Goal: Contribute content: Add original content to the website for others to see

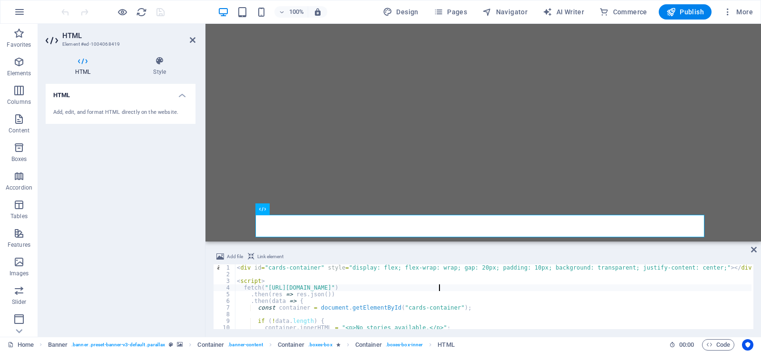
click at [438, 289] on div "< div id = "cards-container" style = "display: flex; flex-wrap: wrap; gap: 20px…" at bounding box center [532, 302] width 594 height 76
click at [355, 286] on div "< div id = "cards-container" style = "display: flex; flex-wrap: wrap; gap: 20px…" at bounding box center [532, 302] width 594 height 76
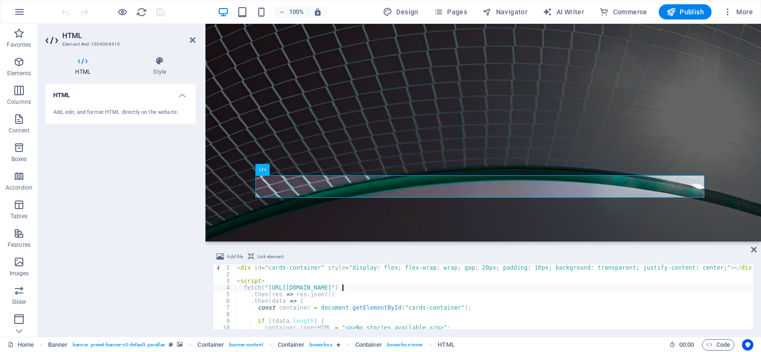
scroll to position [52, 0]
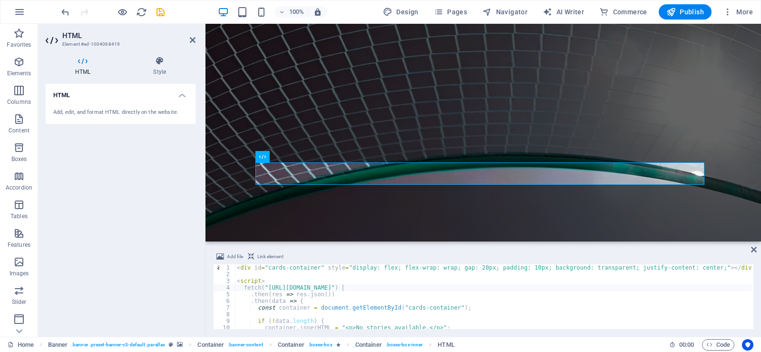
drag, startPoint x: 757, startPoint y: 255, endPoint x: 759, endPoint y: 259, distance: 5.1
click at [759, 259] on div "Add file Link element fetch("https://updates.rrramsfc.co.za/data/latest-ixtures…" at bounding box center [484, 289] width 556 height 93
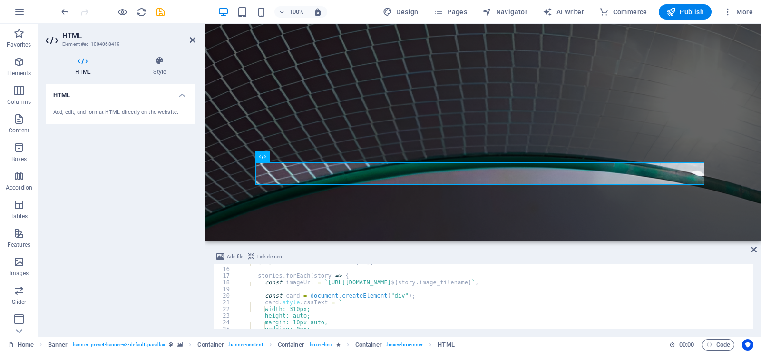
scroll to position [98, 0]
click at [429, 280] on div "const stories = data . slice ( 0 , 3 ) ; stories . forEach ( story => { const i…" at bounding box center [532, 297] width 594 height 76
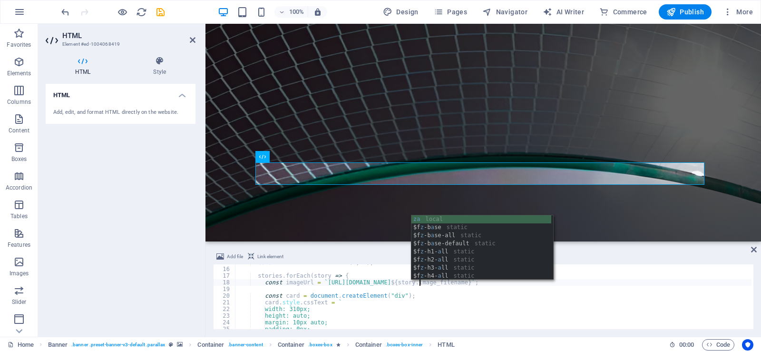
scroll to position [0, 15]
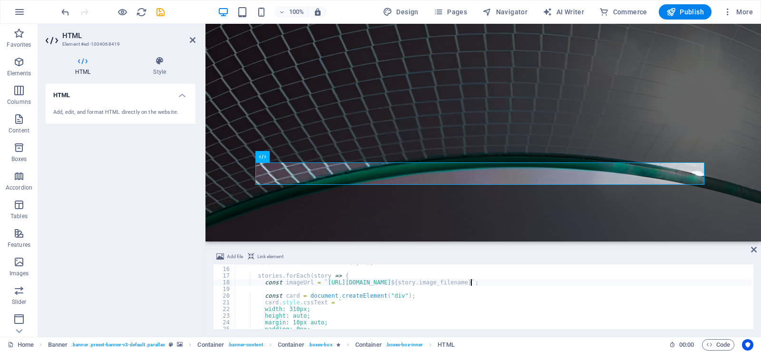
click at [471, 283] on div "const stories = data . slice ( 0 , 3 ) ; stories . forEach ( story => { const i…" at bounding box center [532, 297] width 594 height 76
click at [705, 284] on div "const stories = data . slice ( 0 , 3 ) ; stories . forEach ( story => { const i…" at bounding box center [532, 297] width 594 height 76
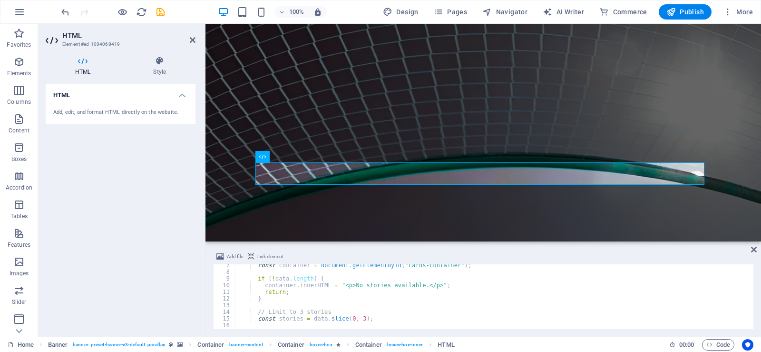
scroll to position [43, 0]
click at [377, 286] on div "const container = document . getElementById ( "cards-container" ) ; if ( ! data…" at bounding box center [532, 299] width 594 height 76
click at [324, 310] on div "const container = document . getElementById ( "cards-container" ) ; if ( ! data…" at bounding box center [532, 299] width 594 height 76
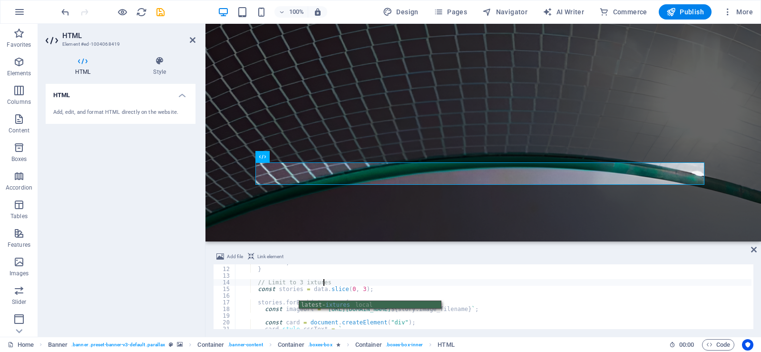
scroll to position [75, 0]
click at [297, 286] on div "} // Limit to 3 ixtures const stories = data . slice ( 0 , 3 ) ; stories . forE…" at bounding box center [532, 300] width 594 height 76
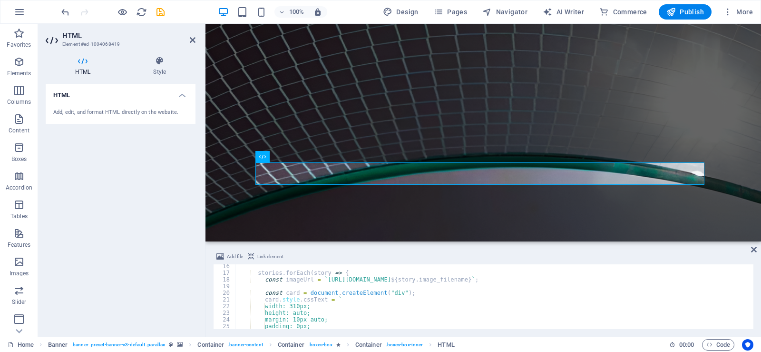
scroll to position [101, 0]
click at [324, 272] on div "stories . forEach ( story => { const imageUrl = ` https://updates.rrrramsfc.co.…" at bounding box center [532, 301] width 594 height 76
click at [525, 302] on div "stories . forEach ( fixture => { const imageUrl = ` https://updates.rrrramsfc.c…" at bounding box center [532, 301] width 594 height 76
click at [753, 284] on div "Add file Link element card.style.cssText = ` 16 17 18 19 20 21 22 23 24 25 26 2…" at bounding box center [484, 289] width 556 height 93
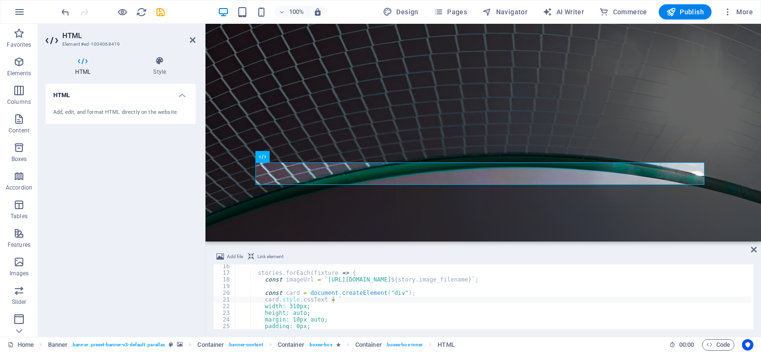
click at [490, 279] on div "stories . forEach ( fixture => { const imageUrl = ` https://updates.rrrramsfc.c…" at bounding box center [532, 301] width 594 height 76
click at [307, 279] on div "stories . forEach ( fixture => { const imageUrl = ` https://updates.rrrramsfc.c…" at bounding box center [532, 301] width 594 height 76
click at [492, 280] on div "stories . forEach ( fixture => { const imageUrl1 = ` https://updates.rrrramsfc.…" at bounding box center [532, 301] width 594 height 76
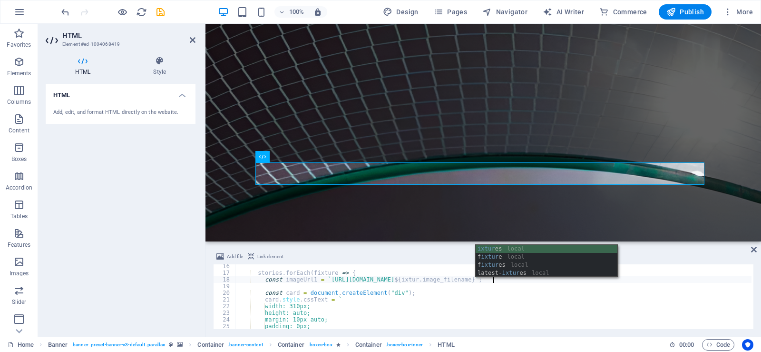
scroll to position [0, 21]
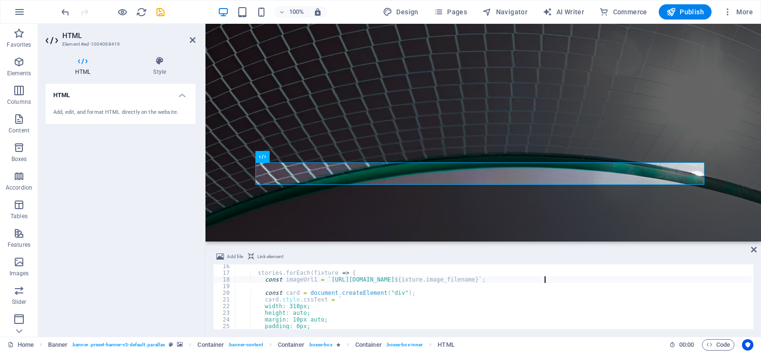
click at [545, 280] on div "stories . forEach ( fixture => { const imageUrl1 = ` https://updates.rrrramsfc.…" at bounding box center [532, 301] width 594 height 76
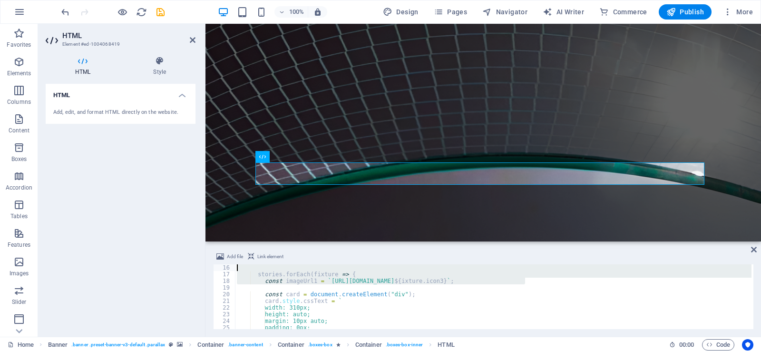
scroll to position [100, 0]
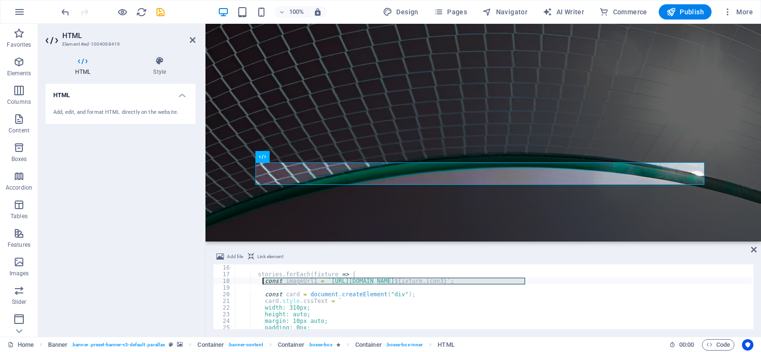
drag, startPoint x: 526, startPoint y: 279, endPoint x: 263, endPoint y: 282, distance: 263.6
click at [263, 282] on div "stories . forEach ( fixture => { const imageUrl1 = ` https://updates.rrrramsfc.…" at bounding box center [532, 302] width 594 height 76
type textarea "const imageUrl1 = `https://updates.rrrramsfc.co.za/uploads/icons/${ixture.icon3…"
click at [533, 282] on div "stories . forEach ( fixture => { const imageUrl1 = ` https://updates.rrrramsfc.…" at bounding box center [493, 296] width 517 height 65
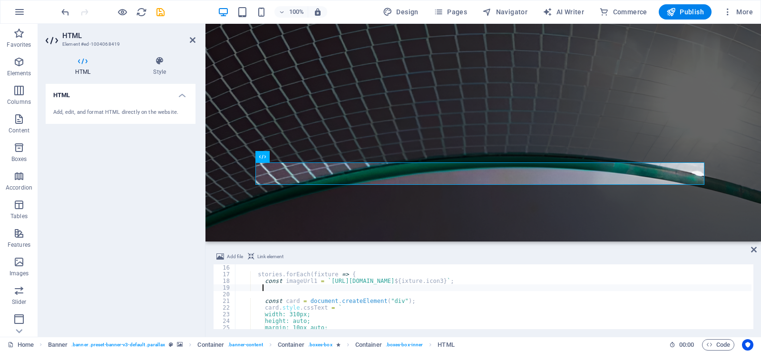
scroll to position [0, 1]
paste textarea "const imageUrl1 = `https://updates.rrrramsfc.co.za/uploads/icons/${ixture.icon3…"
click at [516, 286] on div "stories . forEach ( fixture => { const imageUrl1 = ` https://updates.rrrramsfc.…" at bounding box center [532, 302] width 594 height 76
click at [309, 286] on div "stories . forEach ( fixture => { const imageUrl1 = ` https://updates.rrrramsfc.…" at bounding box center [532, 302] width 594 height 76
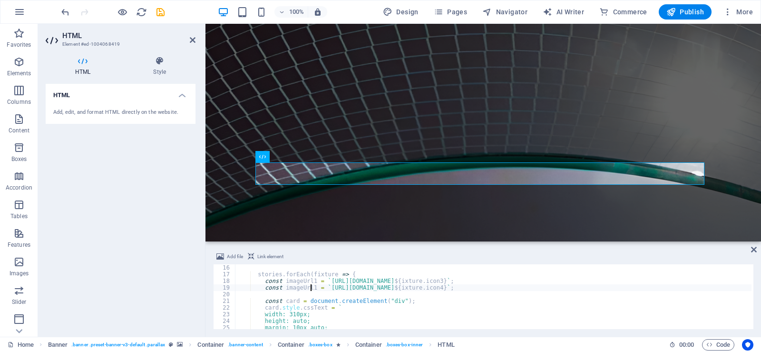
click at [311, 286] on div "stories . forEach ( fixture => { const imageUrl1 = ` https://updates.rrrramsfc.…" at bounding box center [532, 302] width 594 height 76
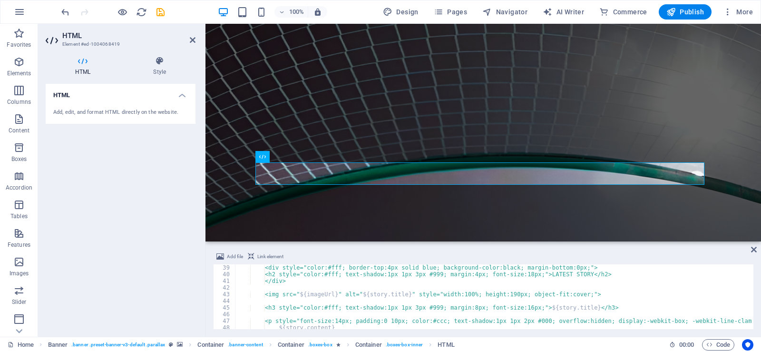
scroll to position [254, 0]
click at [333, 293] on div "<div style="color:#fff; border-top:4px solid blue; background-color:black; marg…" at bounding box center [532, 302] width 594 height 76
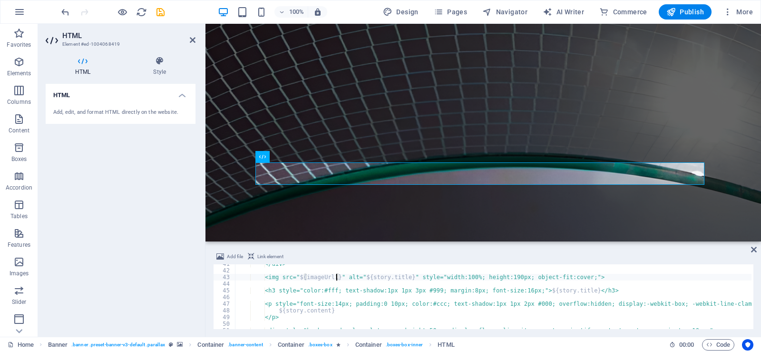
scroll to position [274, 0]
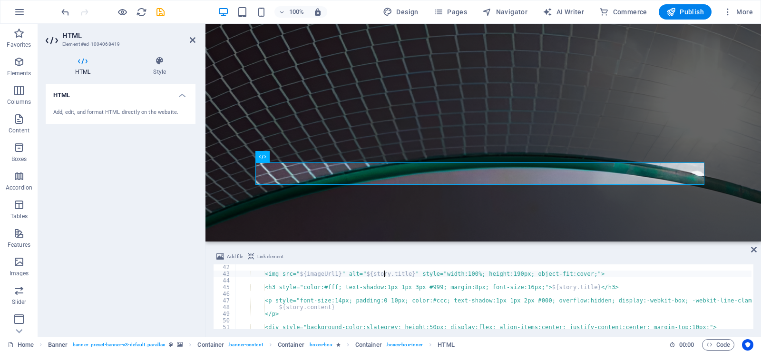
click at [384, 273] on div "<img src=" ${ imageUrl1 } " alt=" ${ story . title } " style="width:100%; heigh…" at bounding box center [532, 302] width 594 height 76
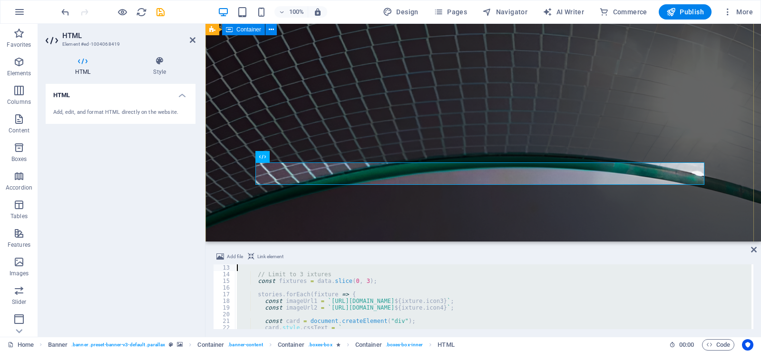
scroll to position [0, 0]
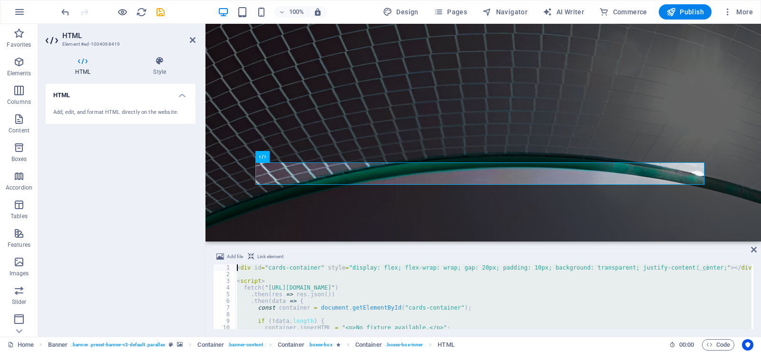
drag, startPoint x: 272, startPoint y: 315, endPoint x: 231, endPoint y: 260, distance: 68.3
click at [231, 260] on div "Add file Link element <img src="${imageUrl1}" alt="${ixture.title}" style="widt…" at bounding box center [483, 290] width 540 height 78
type textarea "<div id="cards-container" style="display: flex; flex-wrap: wrap; gap: 20px; pad…"
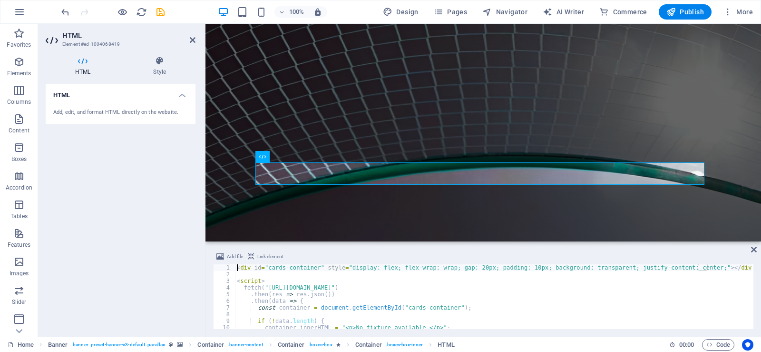
click at [237, 267] on div "< div id = "cards-container" style = "display: flex; flex-wrap: wrap; gap: 20px…" at bounding box center [532, 302] width 594 height 76
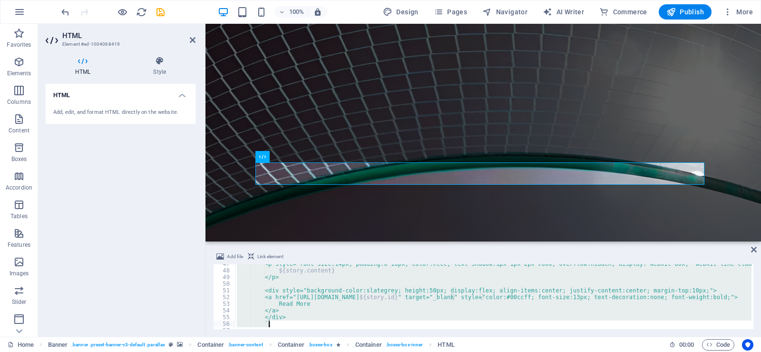
scroll to position [377, 0]
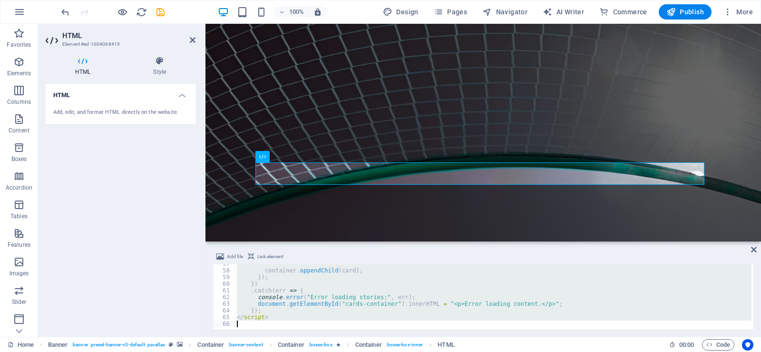
drag, startPoint x: 237, startPoint y: 267, endPoint x: 485, endPoint y: 339, distance: 258.7
click at [485, 336] on section "Favorites Elements Columns Content Boxes Accordion Tables Features Images Slide…" at bounding box center [380, 180] width 761 height 313
type textarea "</script>"
paste textarea
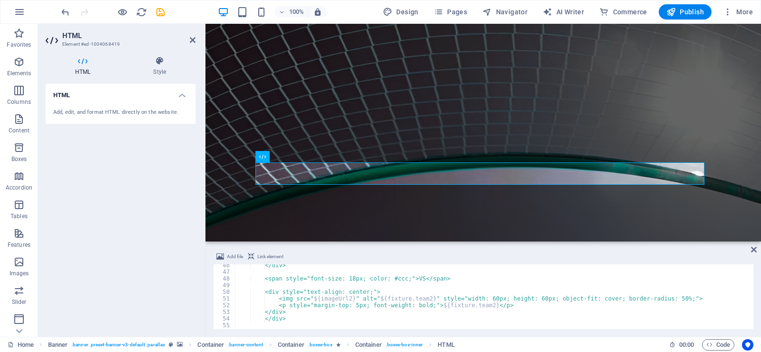
scroll to position [306, 0]
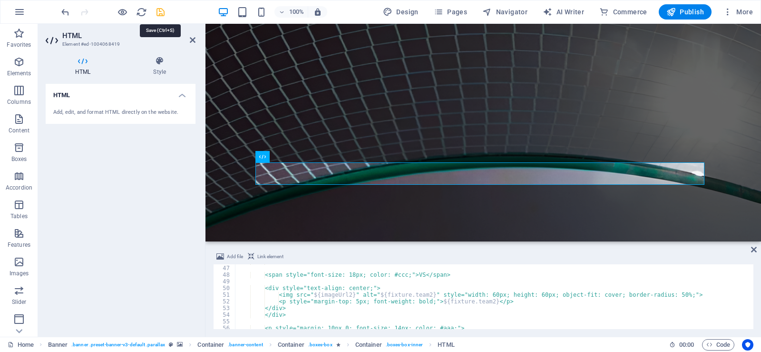
click at [159, 11] on icon "save" at bounding box center [160, 12] width 11 height 11
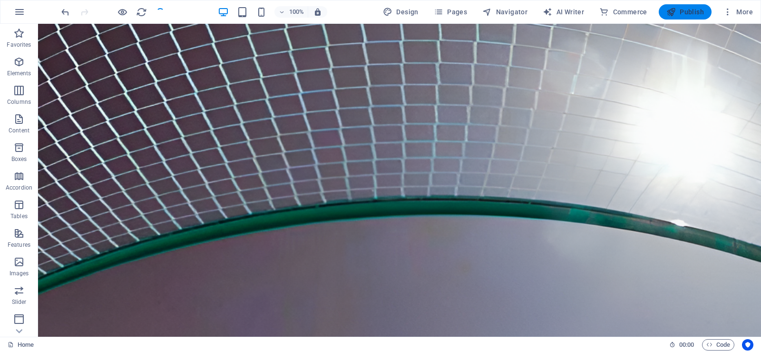
click at [688, 10] on span "Publish" at bounding box center [686, 12] width 38 height 10
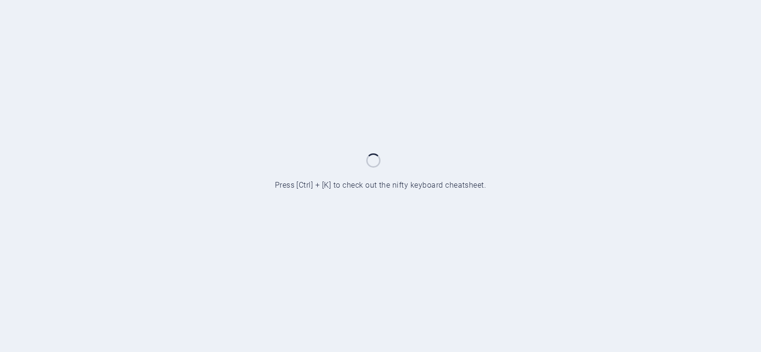
click at [523, 292] on div at bounding box center [380, 176] width 761 height 352
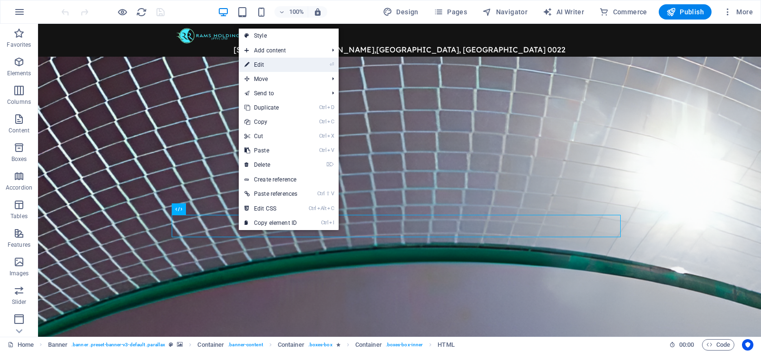
click at [273, 65] on link "⏎ Edit" at bounding box center [271, 65] width 64 height 14
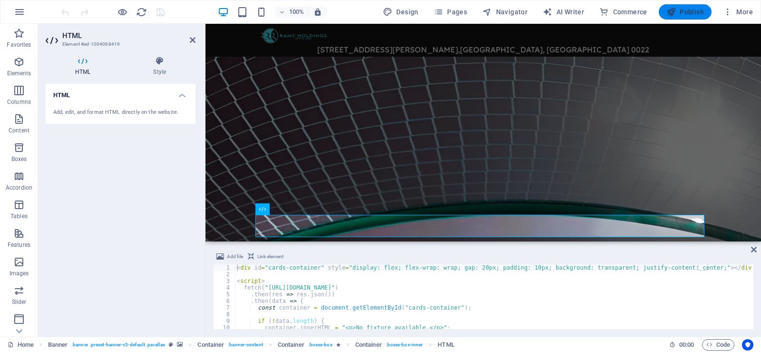
click at [684, 15] on span "Publish" at bounding box center [686, 12] width 38 height 10
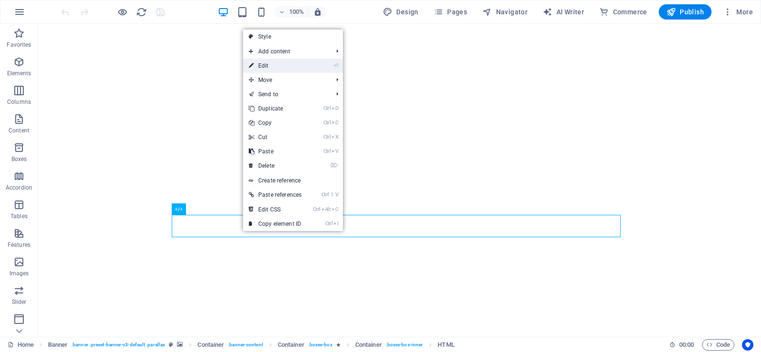
click at [285, 65] on link "⏎ Edit" at bounding box center [275, 66] width 64 height 14
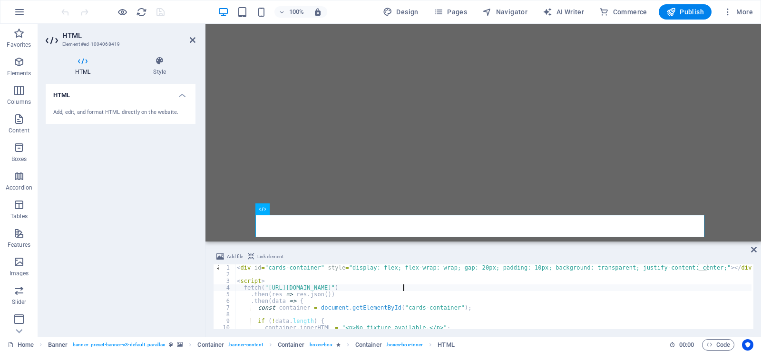
click at [404, 290] on div "< div id = "cards-container" style = "display: flex; flex-wrap: wrap; gap: 20px…" at bounding box center [493, 303] width 517 height 78
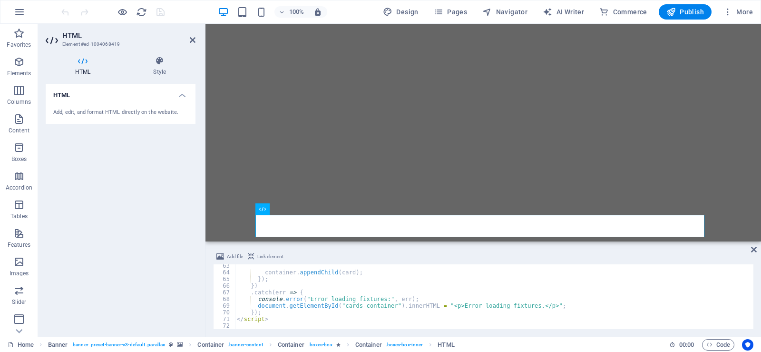
scroll to position [415, 0]
type textarea "fetch("https://updates.rrramsfc.co.za/data/latest-fixtures.json")"
click at [685, 10] on span "Publish" at bounding box center [686, 12] width 38 height 10
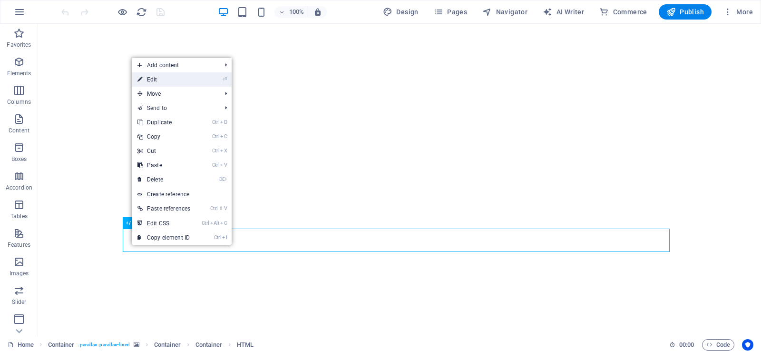
click at [177, 79] on link "⏎ Edit" at bounding box center [164, 79] width 64 height 14
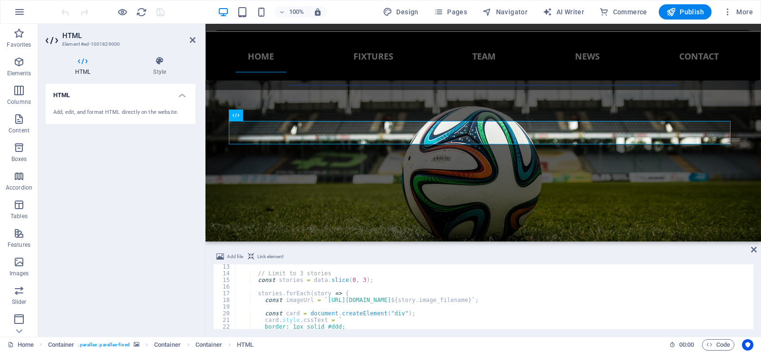
scroll to position [81, 0]
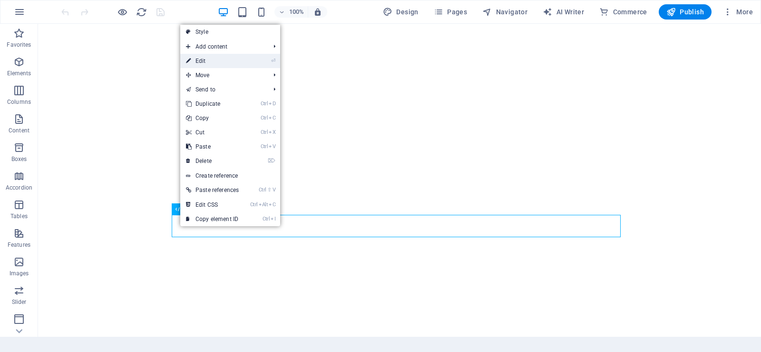
click at [217, 61] on link "⏎ Edit" at bounding box center [212, 61] width 64 height 14
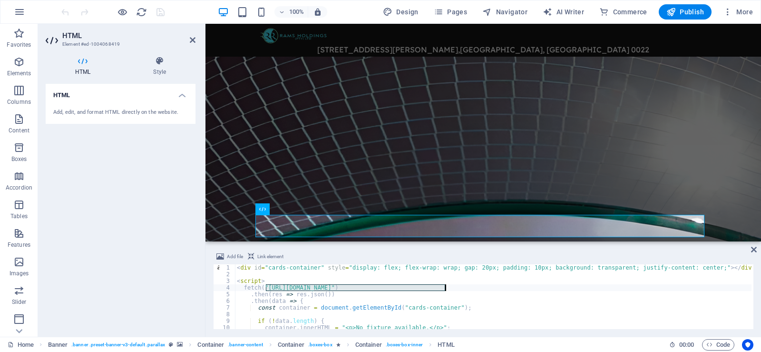
drag, startPoint x: 265, startPoint y: 288, endPoint x: 445, endPoint y: 285, distance: 180.8
click at [445, 285] on div "< div id = "cards-container" style = "display: flex; flex-wrap: wrap; gap: 20px…" at bounding box center [493, 303] width 517 height 78
click at [383, 286] on div "< div id = "cards-container" style = "display: flex; flex-wrap: wrap; gap: 20px…" at bounding box center [493, 296] width 517 height 65
drag, startPoint x: 381, startPoint y: 286, endPoint x: 444, endPoint y: 289, distance: 63.3
click at [444, 289] on div "< div id = "cards-container" style = "display: flex; flex-wrap: wrap; gap: 20px…" at bounding box center [493, 303] width 517 height 78
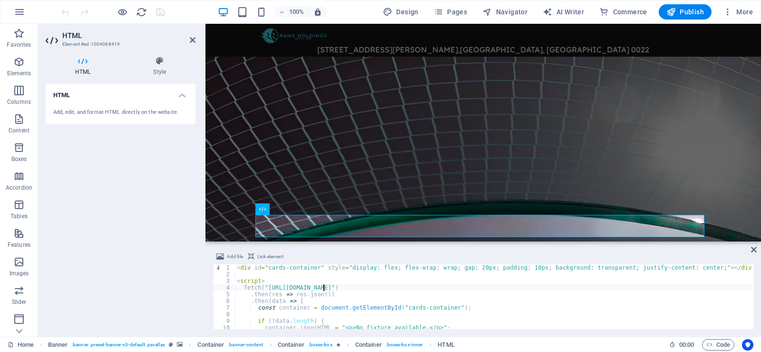
click at [325, 287] on div "< div id = "cards-container" style = "display: flex; flex-wrap: wrap; gap: 20px…" at bounding box center [493, 303] width 517 height 78
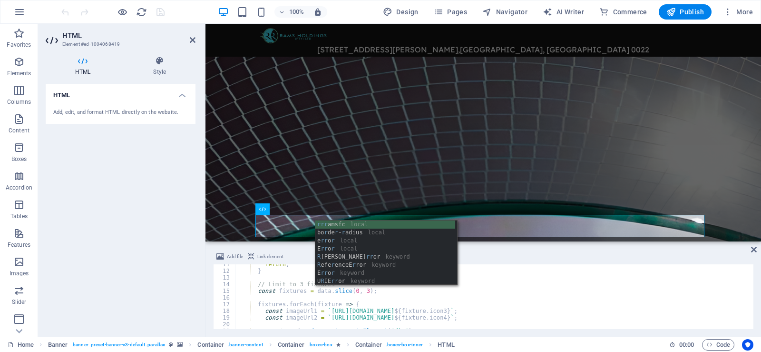
scroll to position [70, 0]
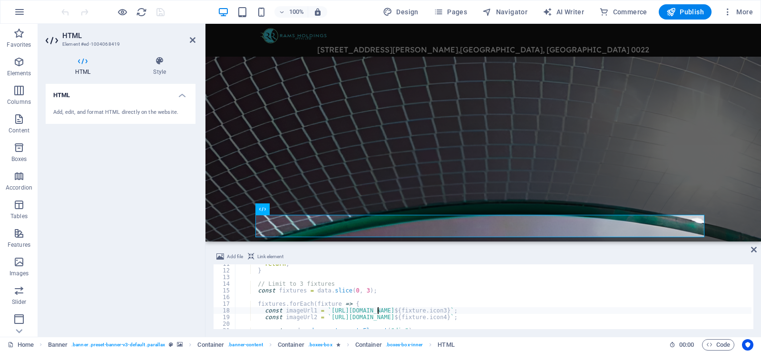
click at [379, 312] on div "return ; } // Limit to 3 fixtures const fixtures = data . slice ( 0 , 3 ) ; fix…" at bounding box center [493, 299] width 517 height 78
click at [378, 316] on div "return ; } // Limit to 3 fixtures const fixtures = data . slice ( 0 , 3 ) ; fix…" at bounding box center [493, 299] width 517 height 78
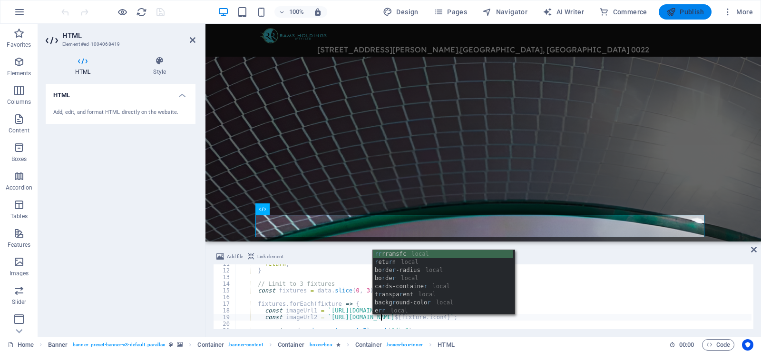
type textarea "const imageUrl2 = `https://[DOMAIN_NAME]/uploads/icons/${fixture.icon4}`;"
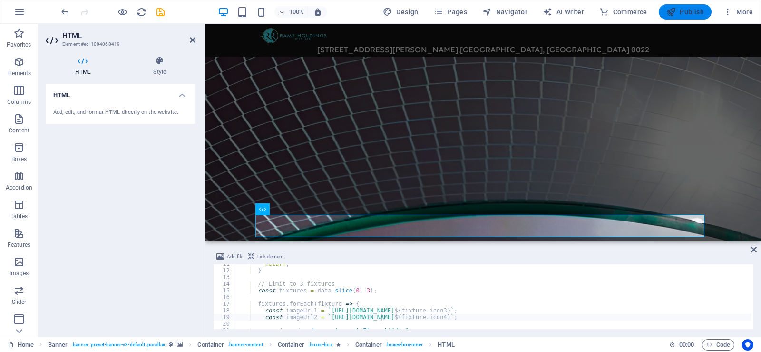
click at [687, 12] on span "Publish" at bounding box center [686, 12] width 38 height 10
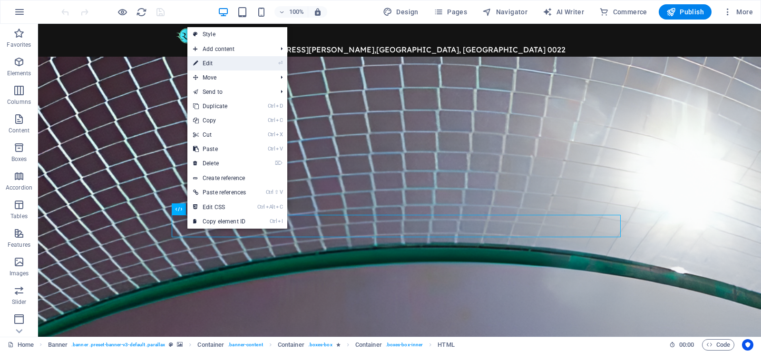
click at [218, 65] on link "⏎ Edit" at bounding box center [219, 63] width 64 height 14
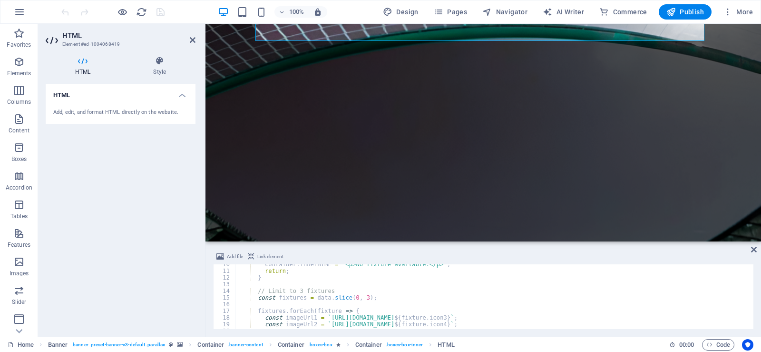
scroll to position [78, 0]
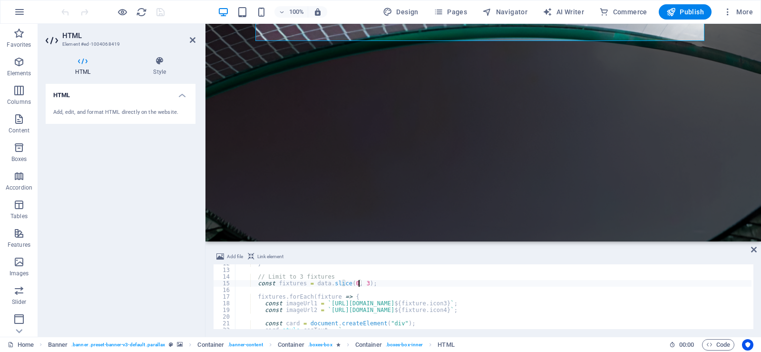
click at [358, 283] on div "} // Limit to 3 fixtures const fixtures = data . slice ( 0 , 3 ) ; fixtures . f…" at bounding box center [493, 299] width 517 height 78
click at [355, 281] on div "} // Limit to 3 fixtures const fixtures = data . slice ( 0 , ) ; fixtures . for…" at bounding box center [493, 299] width 517 height 78
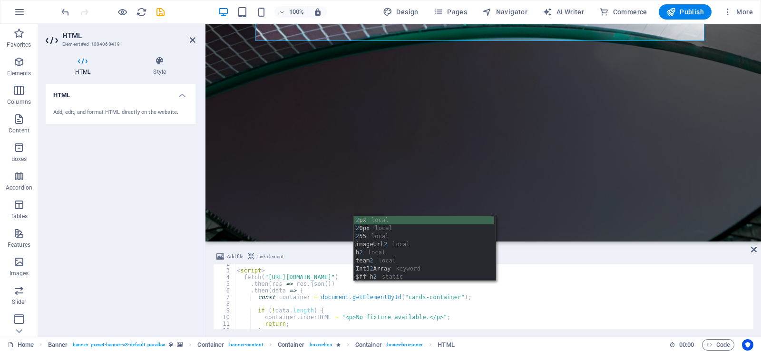
scroll to position [0, 0]
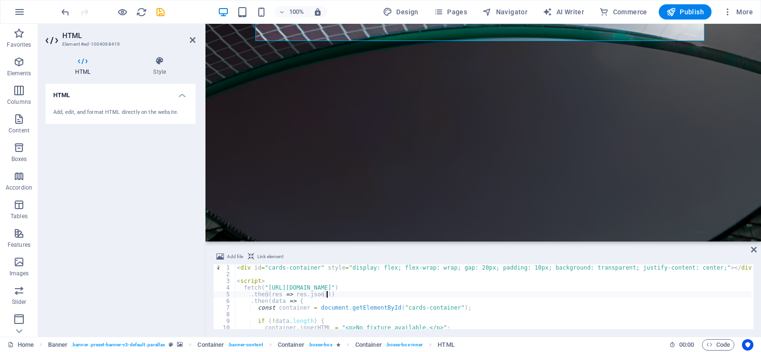
click at [594, 292] on div "< div id = "cards-container" style = "display: flex; flex-wrap: wrap; gap: 20px…" at bounding box center [493, 303] width 517 height 78
type textarea ".then(res => res.json())"
click at [161, 12] on icon "save" at bounding box center [160, 12] width 11 height 11
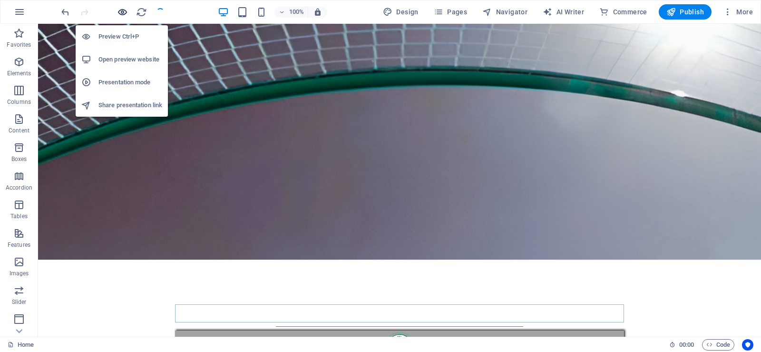
click at [123, 9] on icon "button" at bounding box center [122, 12] width 11 height 11
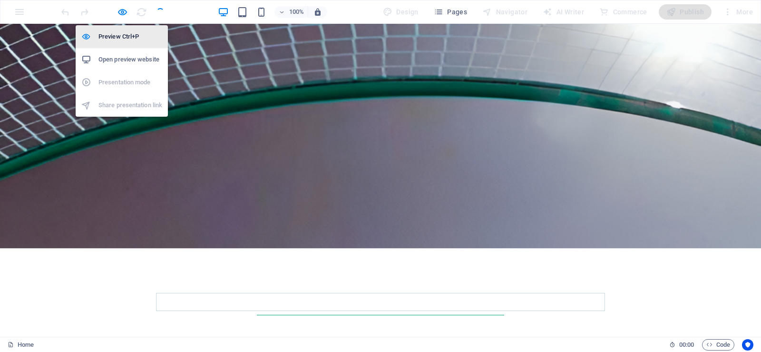
click at [126, 35] on h6 "Preview Ctrl+P" at bounding box center [130, 36] width 64 height 11
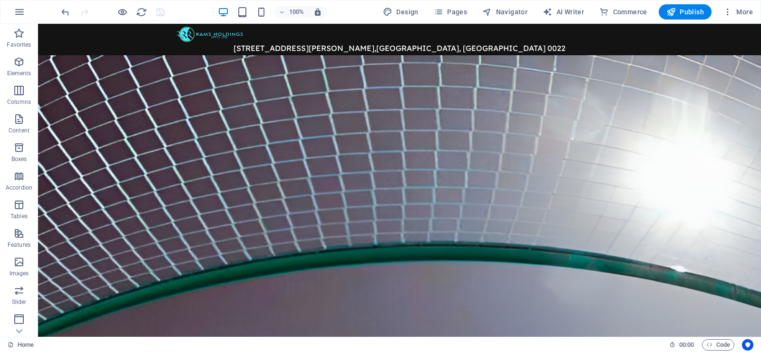
scroll to position [0, 0]
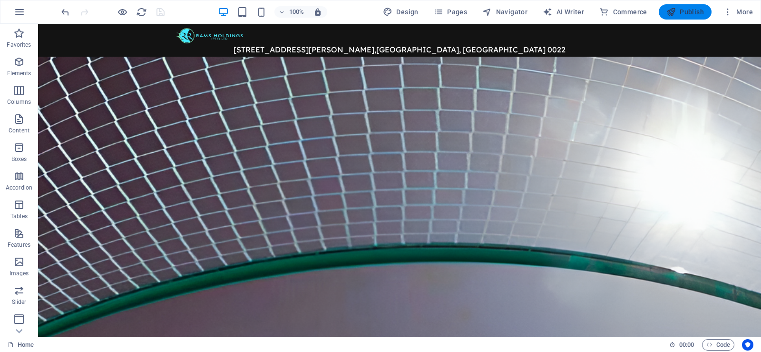
click at [691, 10] on span "Publish" at bounding box center [686, 12] width 38 height 10
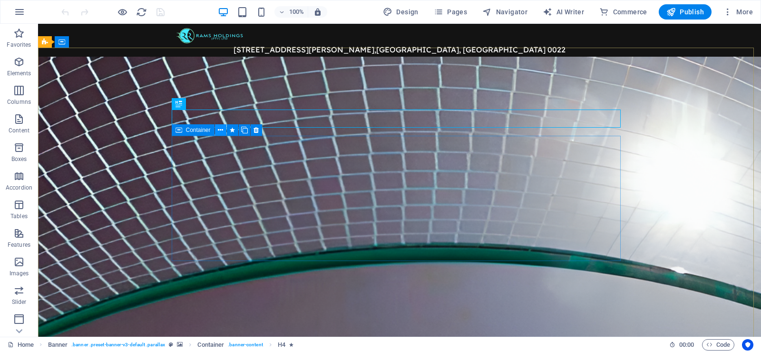
click at [219, 128] on icon at bounding box center [220, 130] width 5 height 10
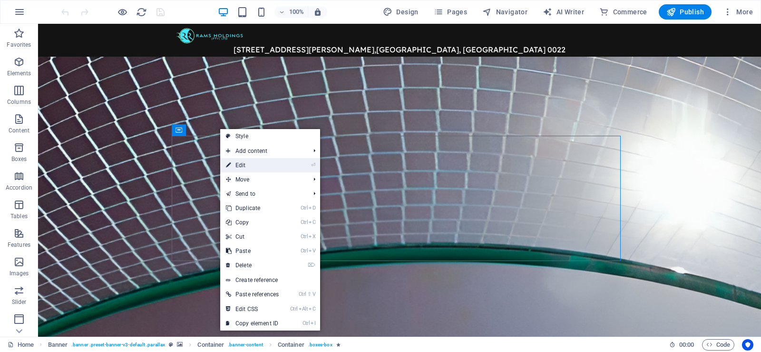
click at [259, 165] on link "⏎ Edit" at bounding box center [252, 165] width 64 height 14
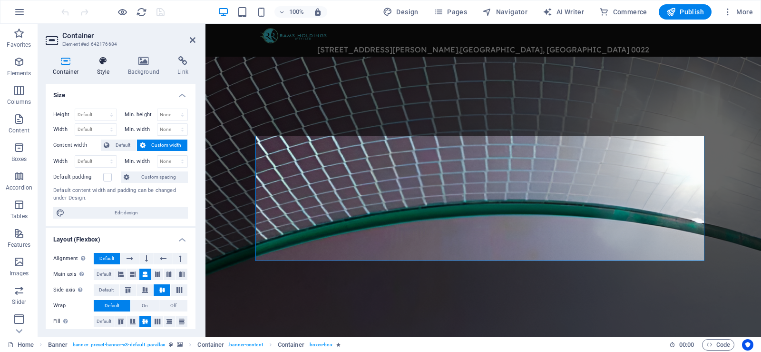
click at [96, 64] on icon at bounding box center [103, 61] width 27 height 10
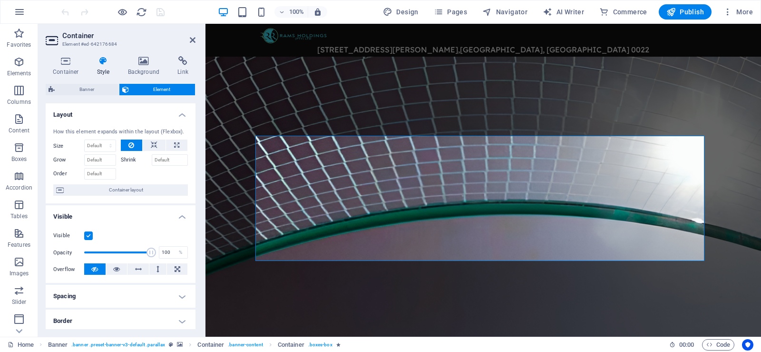
click at [144, 309] on ul "Layout How this element expands within the layout (Flexbox). Size Default auto …" at bounding box center [121, 304] width 150 height 403
click at [180, 297] on h4 "Spacing" at bounding box center [121, 296] width 150 height 23
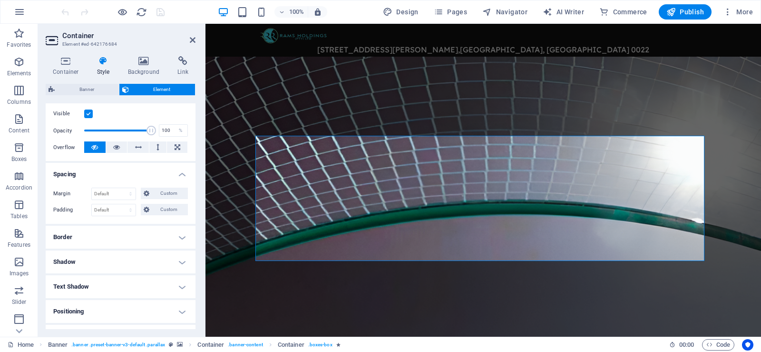
scroll to position [122, 0]
click at [64, 64] on icon at bounding box center [66, 61] width 40 height 10
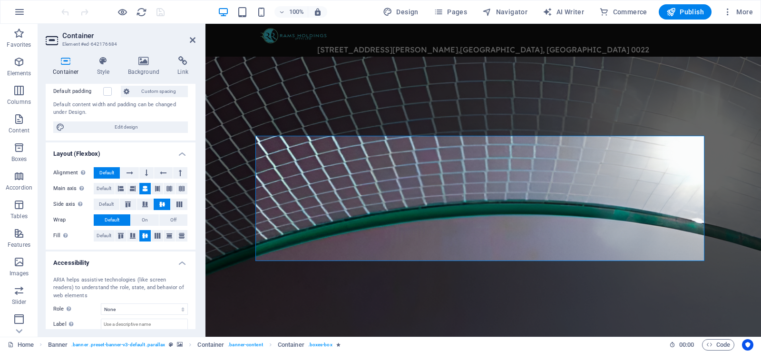
scroll to position [0, 0]
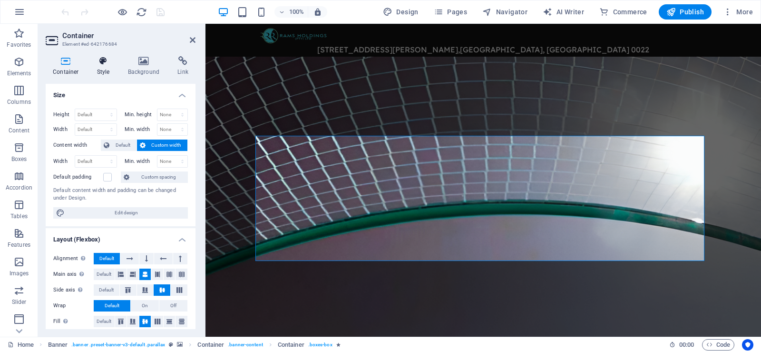
click at [98, 66] on h4 "Style" at bounding box center [105, 66] width 31 height 20
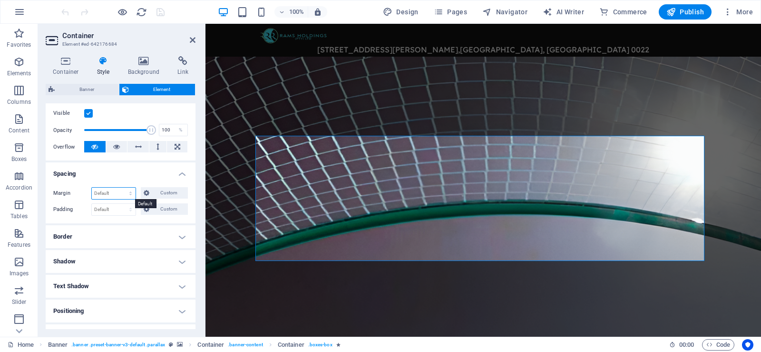
click at [109, 193] on select "Default auto px % rem vw vh Custom" at bounding box center [114, 192] width 44 height 11
select select "%"
click at [121, 187] on select "Default auto px % rem vw vh Custom" at bounding box center [114, 192] width 44 height 11
type input "100"
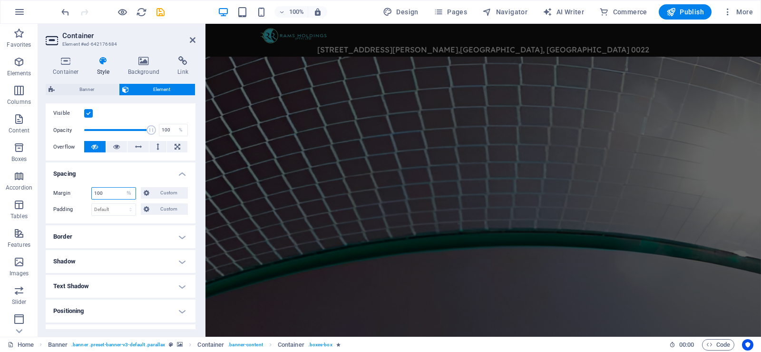
scroll to position [467, 0]
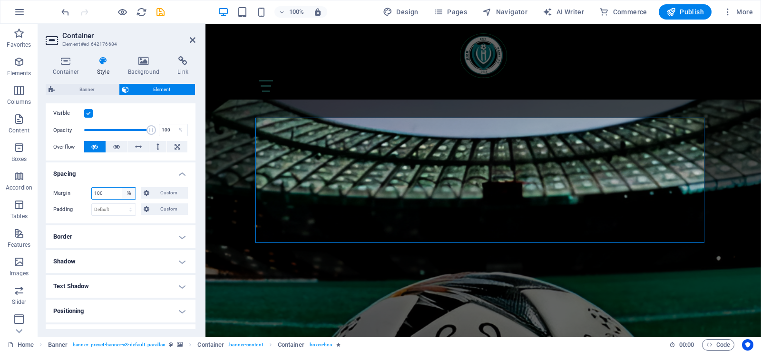
click at [126, 191] on select "Default auto px % rem vw vh Custom" at bounding box center [128, 192] width 13 height 11
select select "px"
click at [122, 187] on select "Default auto px % rem vw vh Custom" at bounding box center [128, 192] width 13 height 11
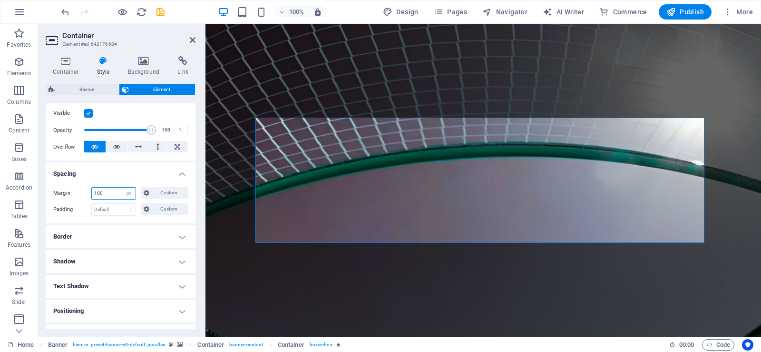
scroll to position [66, 0]
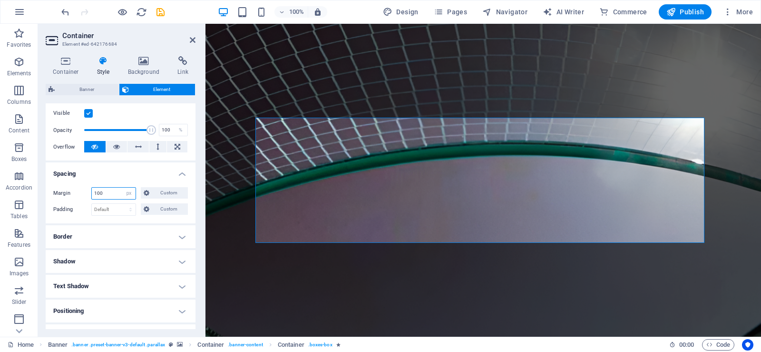
click at [114, 195] on input "100" at bounding box center [114, 192] width 44 height 11
click at [169, 189] on span "Custom" at bounding box center [168, 192] width 33 height 11
click at [177, 192] on span "Custom" at bounding box center [168, 192] width 33 height 11
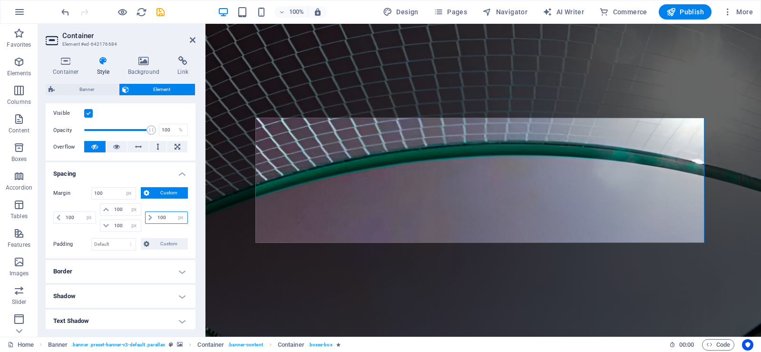
click at [163, 216] on input "100" at bounding box center [171, 217] width 32 height 11
click at [162, 216] on input "100" at bounding box center [171, 217] width 32 height 11
type input "0"
select select "DISABLED_OPTION_VALUE"
type input "70"
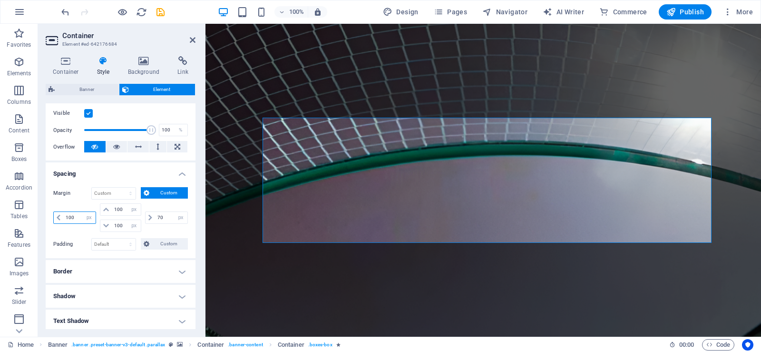
click at [70, 217] on input "100" at bounding box center [79, 217] width 32 height 11
type input "70"
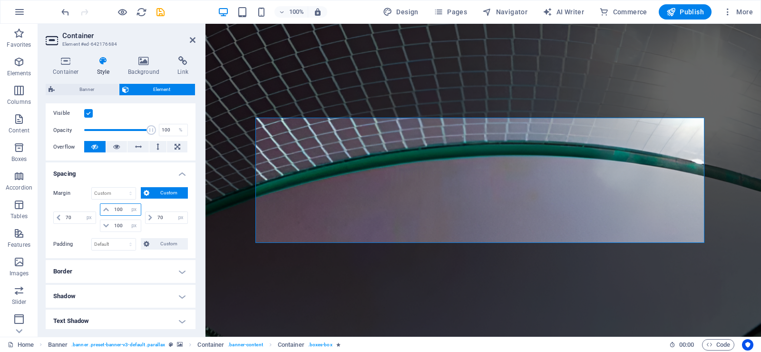
click at [119, 211] on input "100" at bounding box center [126, 209] width 29 height 11
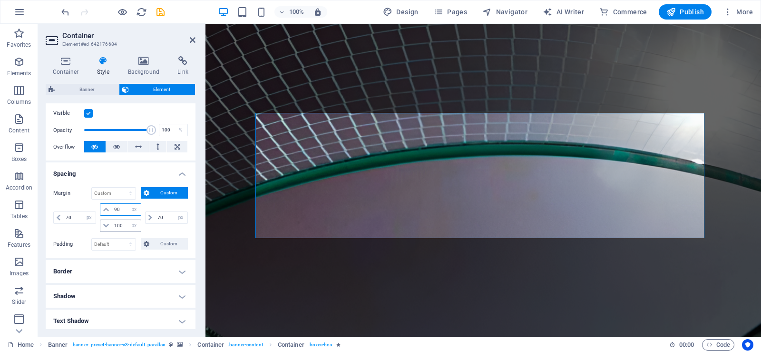
type input "90"
click at [123, 225] on input "100" at bounding box center [126, 225] width 29 height 11
type input "1"
type input "2"
type input "40"
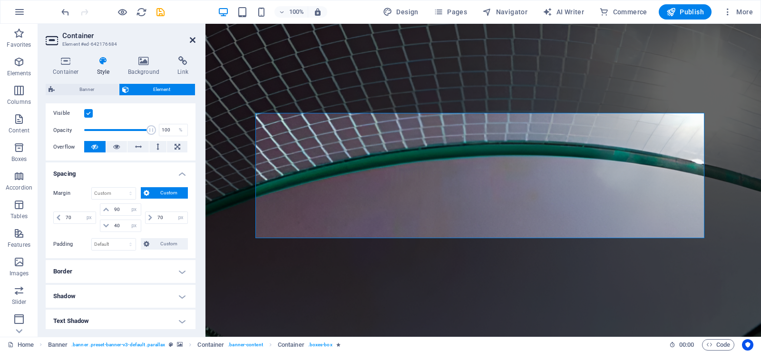
click at [190, 38] on icon at bounding box center [193, 40] width 6 height 8
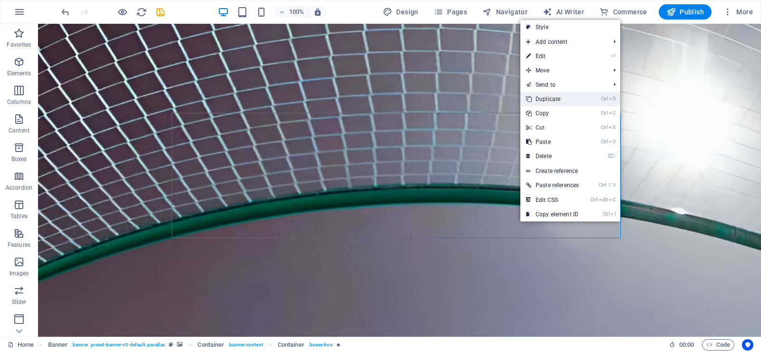
click at [556, 97] on link "Ctrl D Duplicate" at bounding box center [553, 99] width 64 height 14
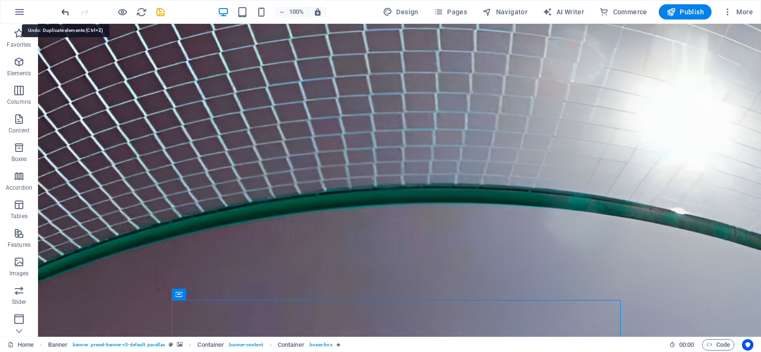
click at [65, 13] on icon "undo" at bounding box center [65, 12] width 11 height 11
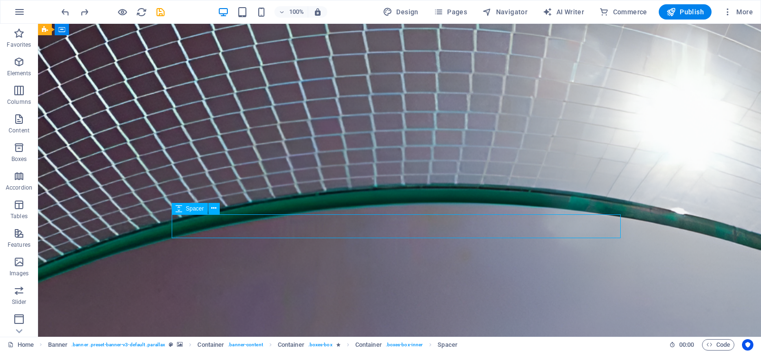
select select "px"
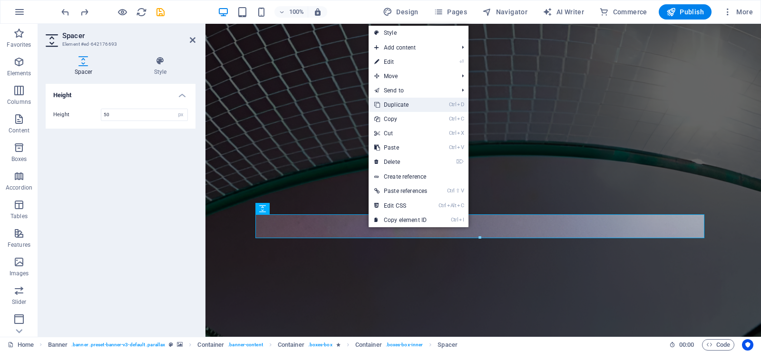
click at [392, 100] on link "Ctrl D Duplicate" at bounding box center [401, 105] width 64 height 14
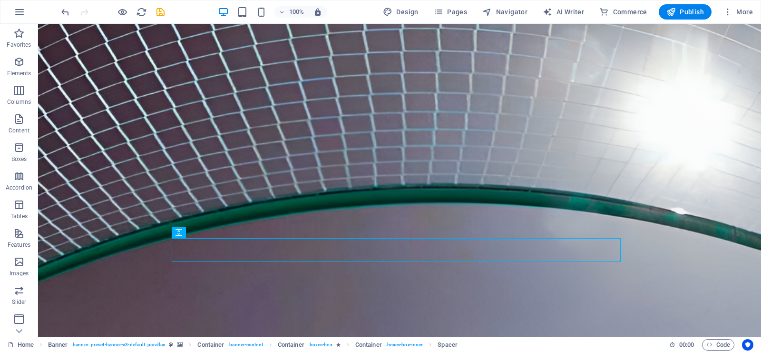
click at [744, 107] on figure at bounding box center [399, 226] width 723 height 456
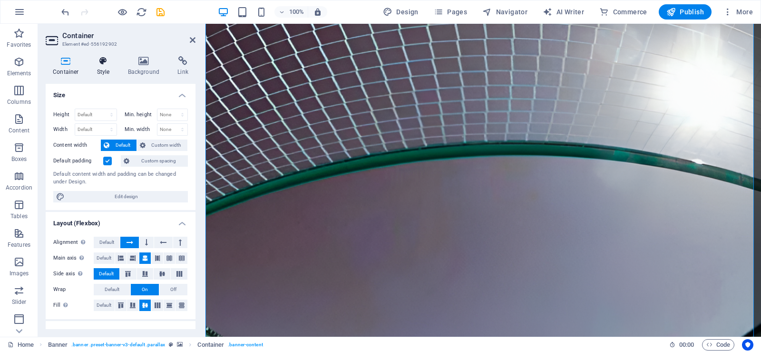
click at [104, 66] on h4 "Style" at bounding box center [105, 66] width 31 height 20
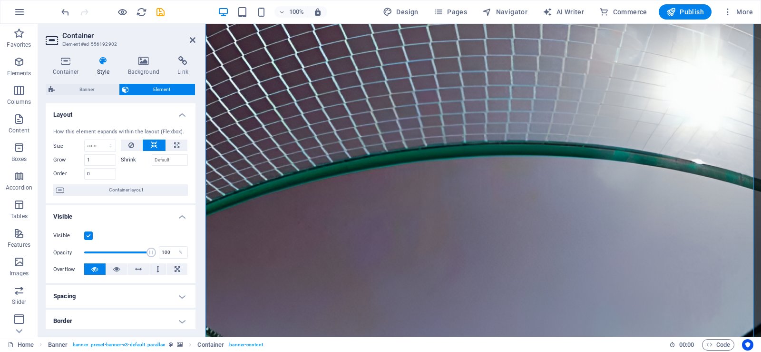
click at [149, 295] on h4 "Spacing" at bounding box center [121, 296] width 150 height 23
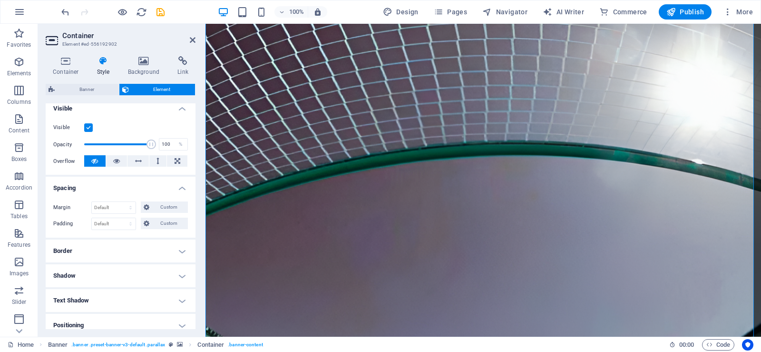
scroll to position [109, 0]
click at [192, 40] on icon at bounding box center [193, 40] width 6 height 8
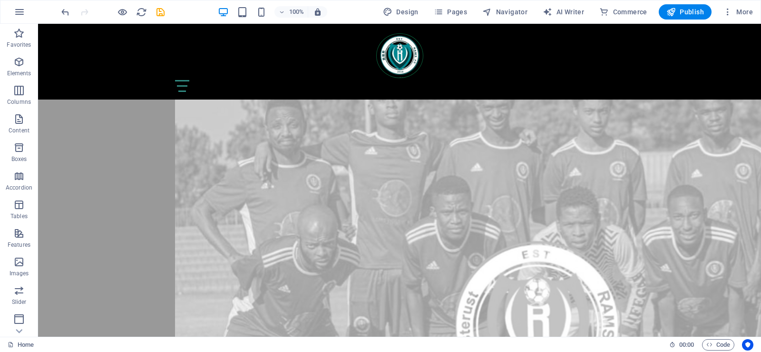
scroll to position [5208, 0]
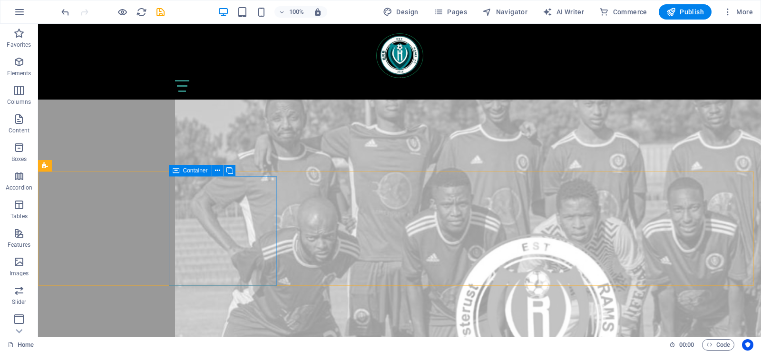
click at [176, 172] on icon at bounding box center [176, 170] width 7 height 11
click at [217, 167] on icon at bounding box center [217, 171] width 5 height 10
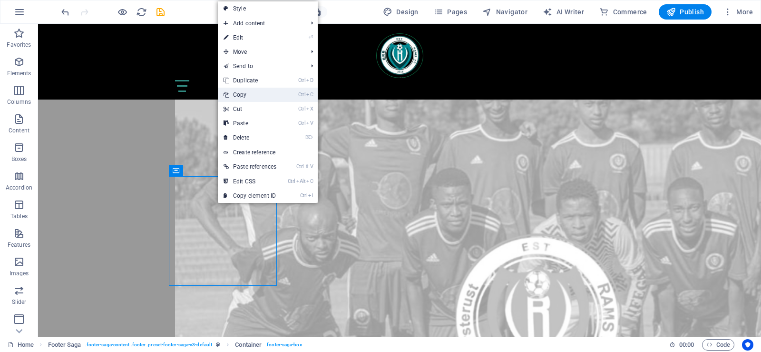
click at [257, 95] on link "Ctrl C Copy" at bounding box center [250, 95] width 64 height 14
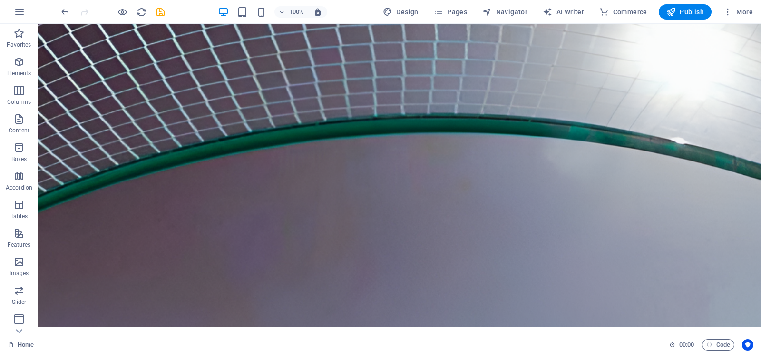
scroll to position [153, 0]
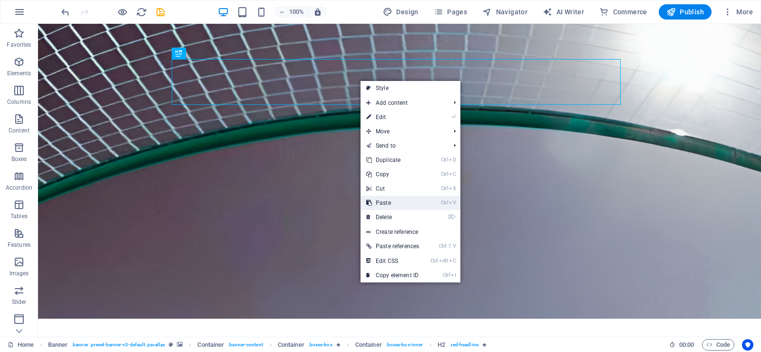
click at [388, 197] on link "Ctrl V Paste" at bounding box center [393, 203] width 64 height 14
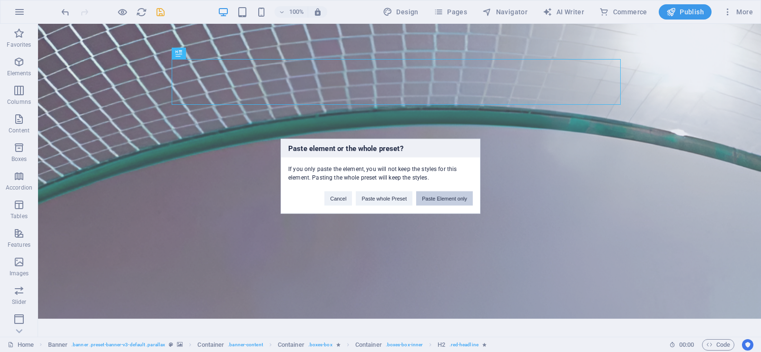
click at [432, 200] on button "Paste Element only" at bounding box center [444, 198] width 57 height 14
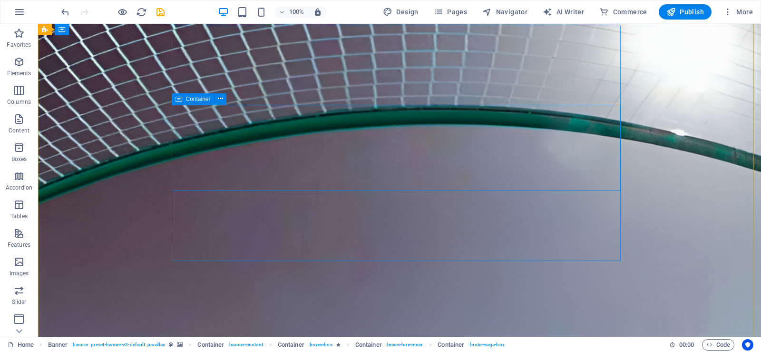
click at [179, 99] on icon at bounding box center [179, 98] width 7 height 11
click at [220, 98] on icon at bounding box center [220, 99] width 5 height 10
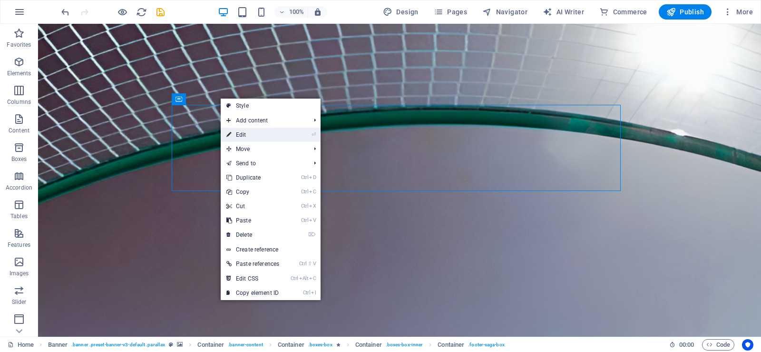
click at [244, 134] on link "⏎ Edit" at bounding box center [253, 135] width 64 height 14
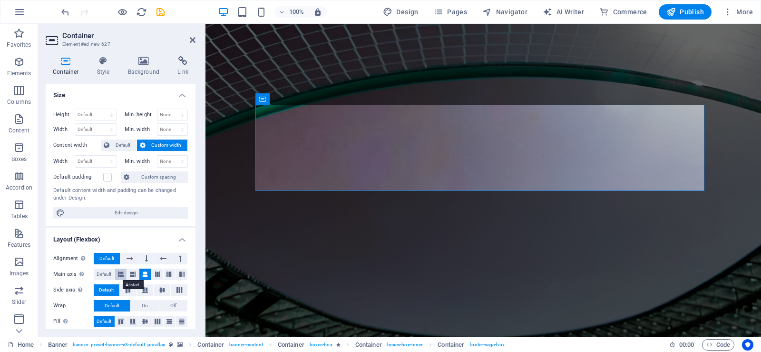
click at [120, 271] on icon at bounding box center [121, 273] width 6 height 11
click at [193, 39] on icon at bounding box center [193, 40] width 6 height 8
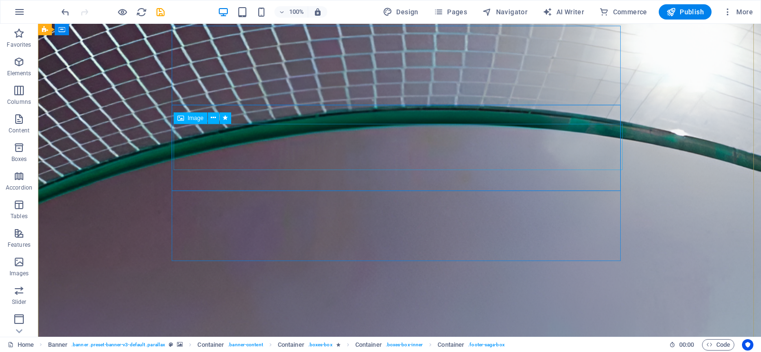
select select "px"
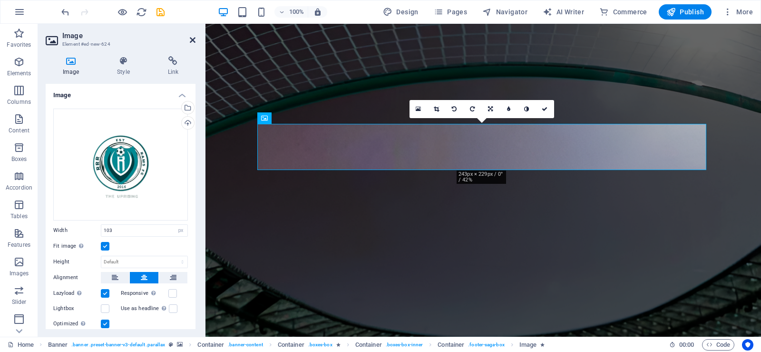
click at [194, 39] on icon at bounding box center [193, 40] width 6 height 8
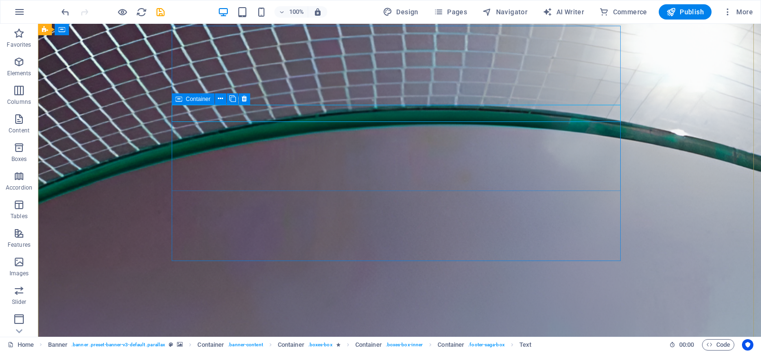
click at [178, 98] on icon at bounding box center [179, 98] width 7 height 11
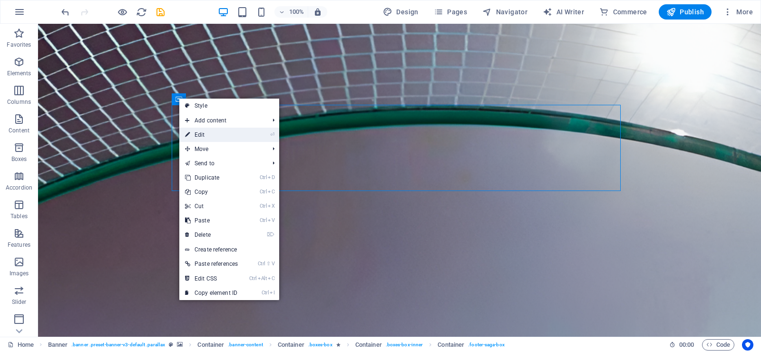
click at [226, 134] on link "⏎ Edit" at bounding box center [211, 135] width 64 height 14
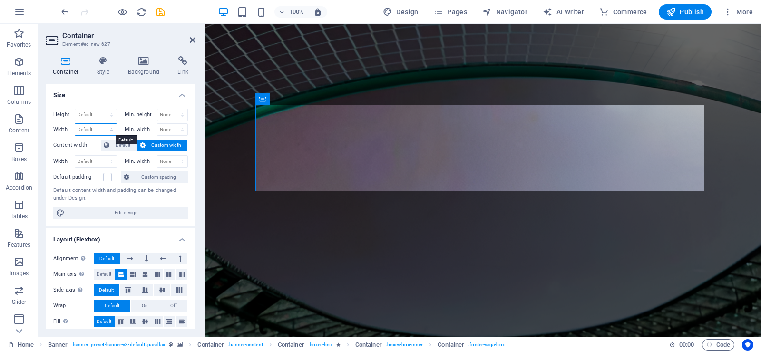
click at [96, 126] on select "Default px rem % em vh vw" at bounding box center [95, 129] width 41 height 11
select select "px"
click at [102, 124] on select "Default px rem % em vh vw" at bounding box center [95, 129] width 41 height 11
click at [80, 128] on input "944" at bounding box center [95, 129] width 41 height 11
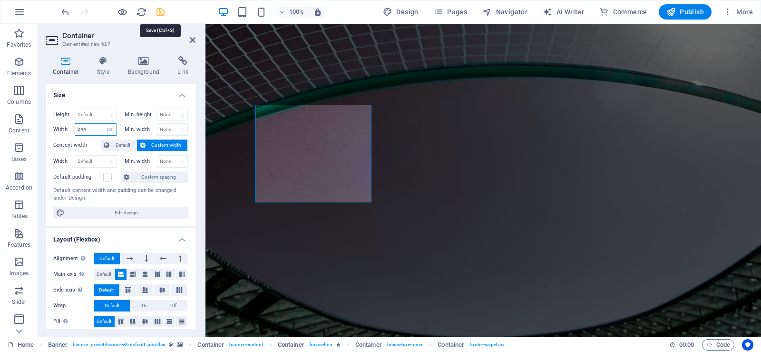
type input "244"
click at [159, 13] on icon "save" at bounding box center [160, 12] width 11 height 11
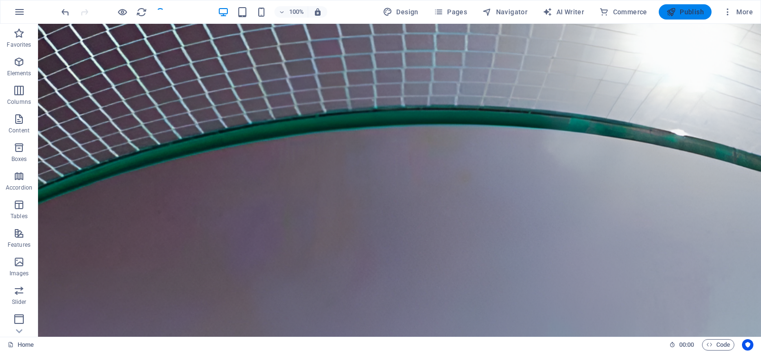
click at [689, 12] on span "Publish" at bounding box center [686, 12] width 38 height 10
